Goal: Use online tool/utility: Utilize a website feature to perform a specific function

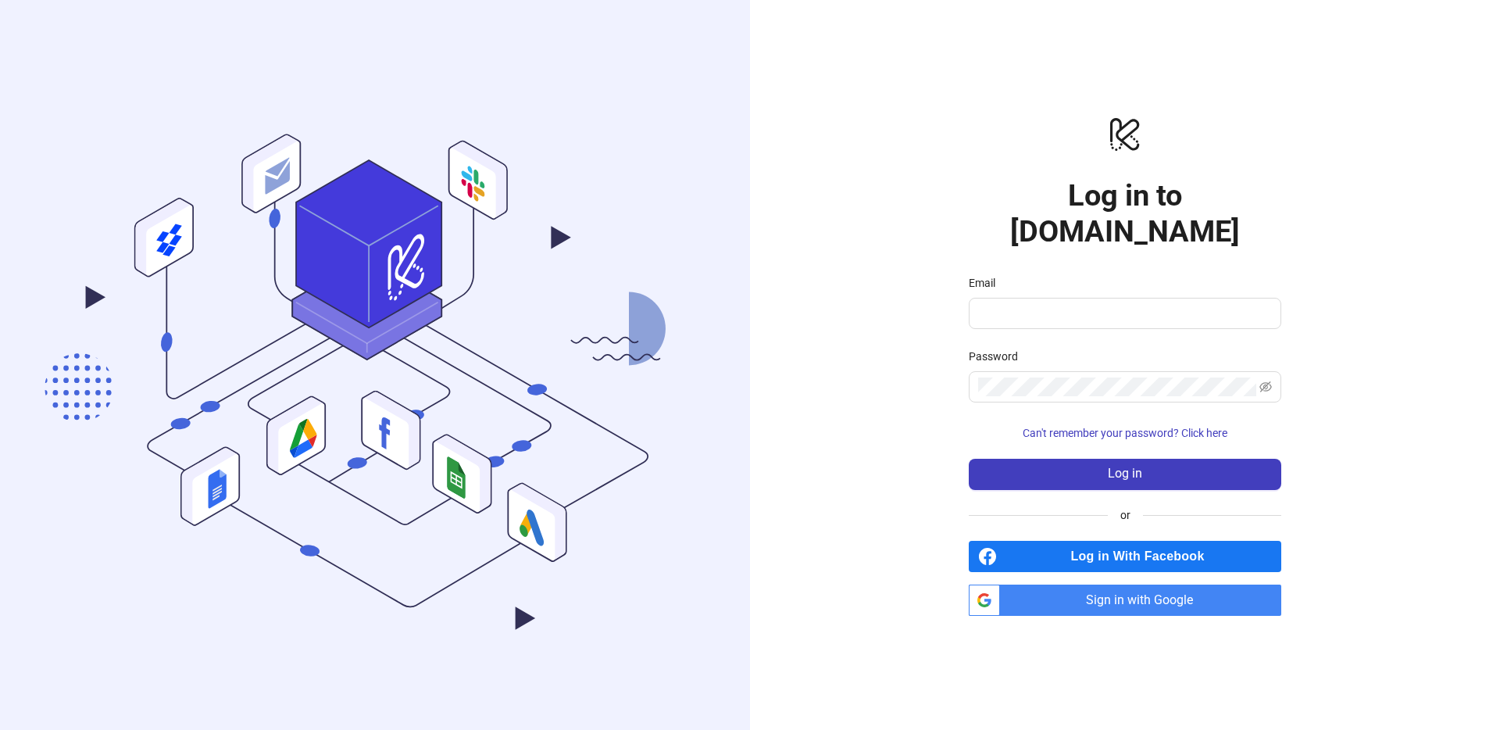
click at [1140, 584] on span "Sign in with Google" at bounding box center [1143, 599] width 275 height 31
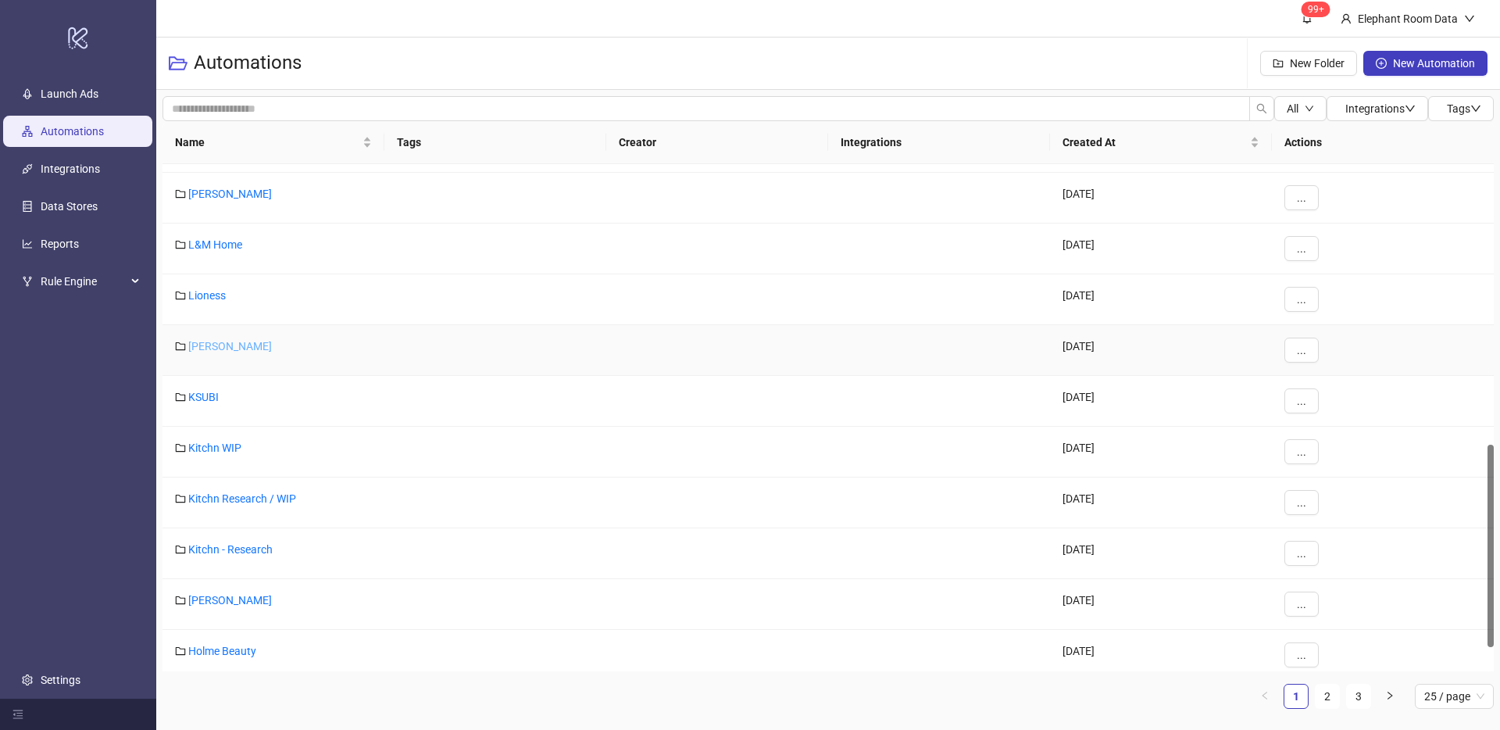
click at [197, 344] on link "[PERSON_NAME]" at bounding box center [230, 346] width 84 height 12
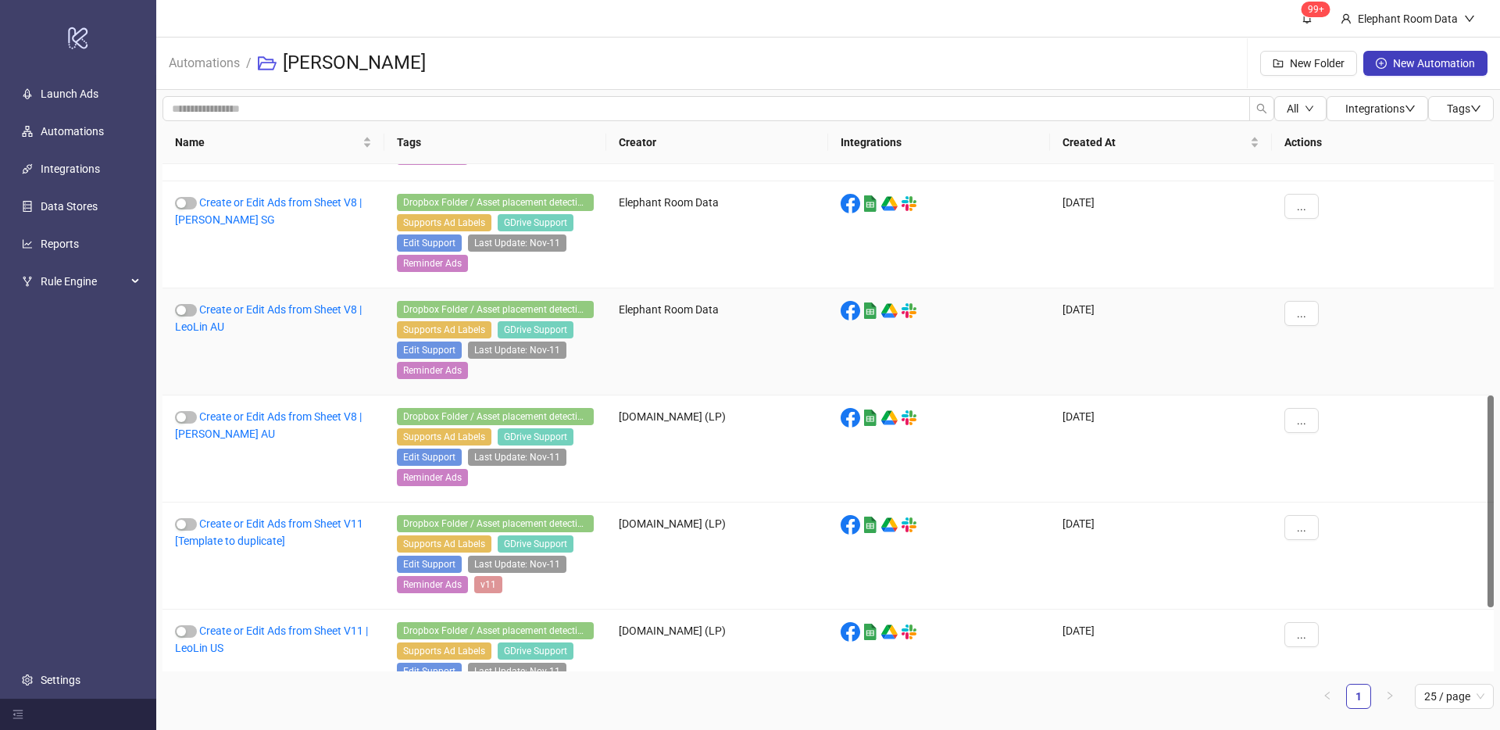
scroll to position [551, 0]
click at [316, 312] on link "Create or Edit Ads from Sheet V8 | LeoLin AU" at bounding box center [268, 319] width 187 height 30
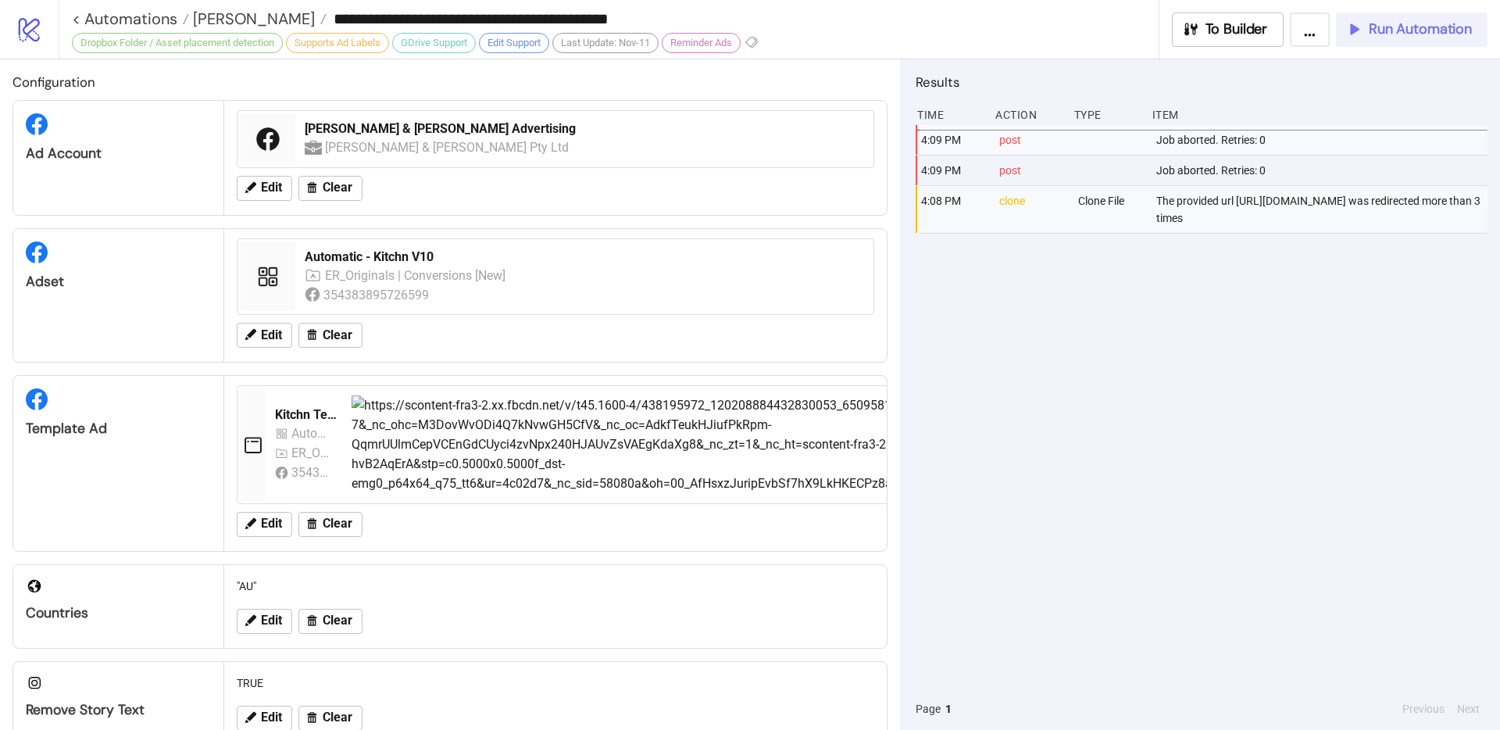
click at [1376, 23] on span "Run Automation" at bounding box center [1419, 29] width 103 height 18
